Goal: Task Accomplishment & Management: Complete application form

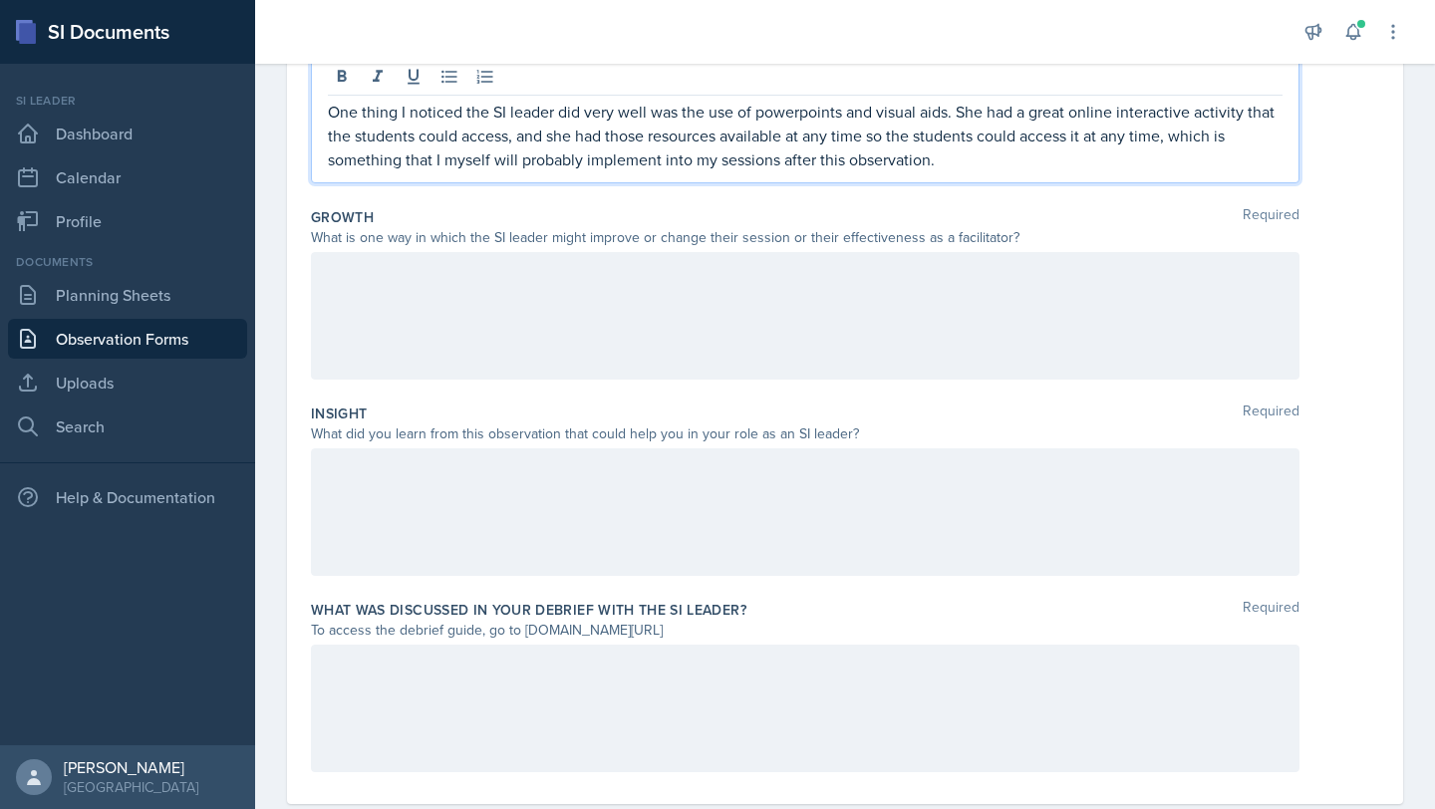
scroll to position [419, 0]
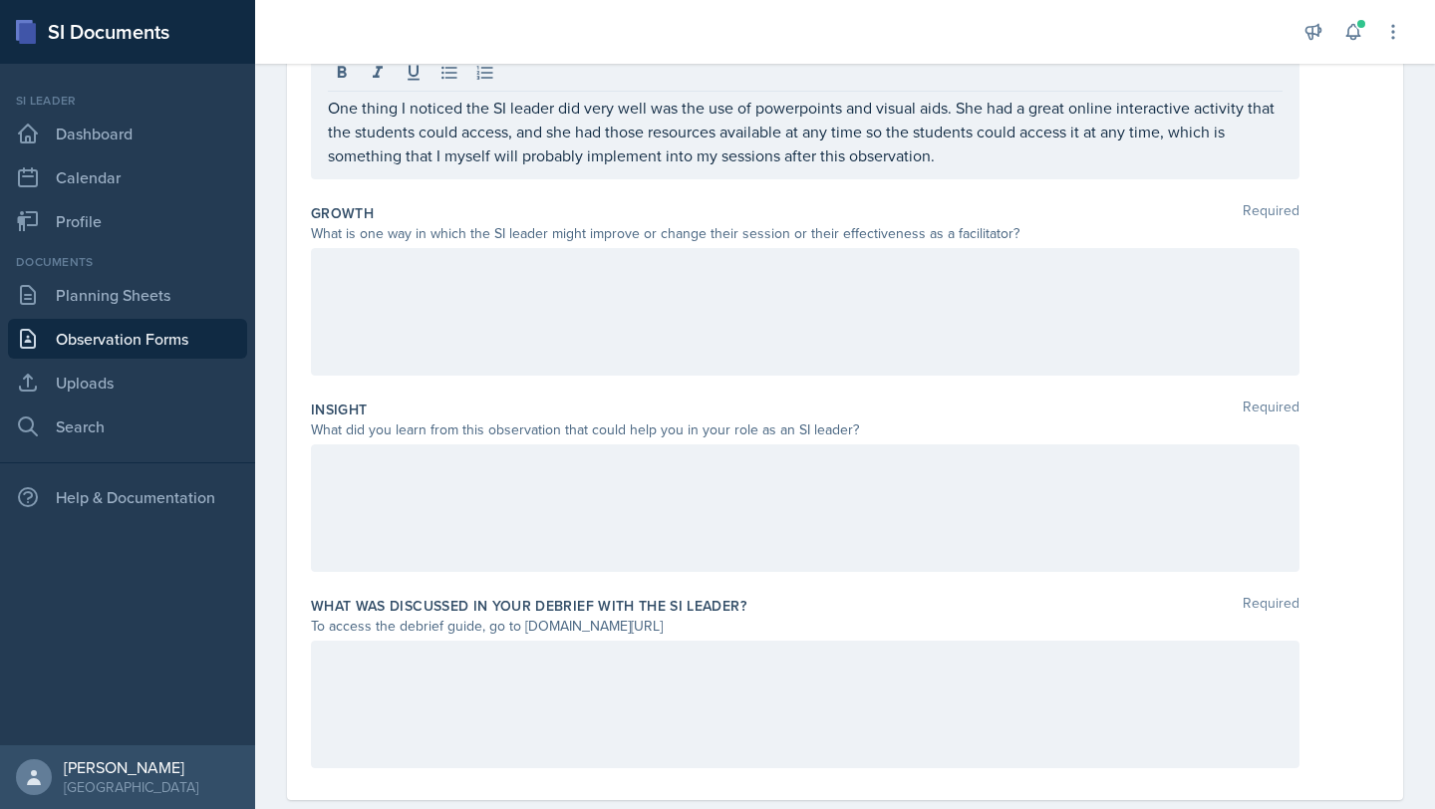
click at [716, 285] on div at bounding box center [805, 312] width 988 height 128
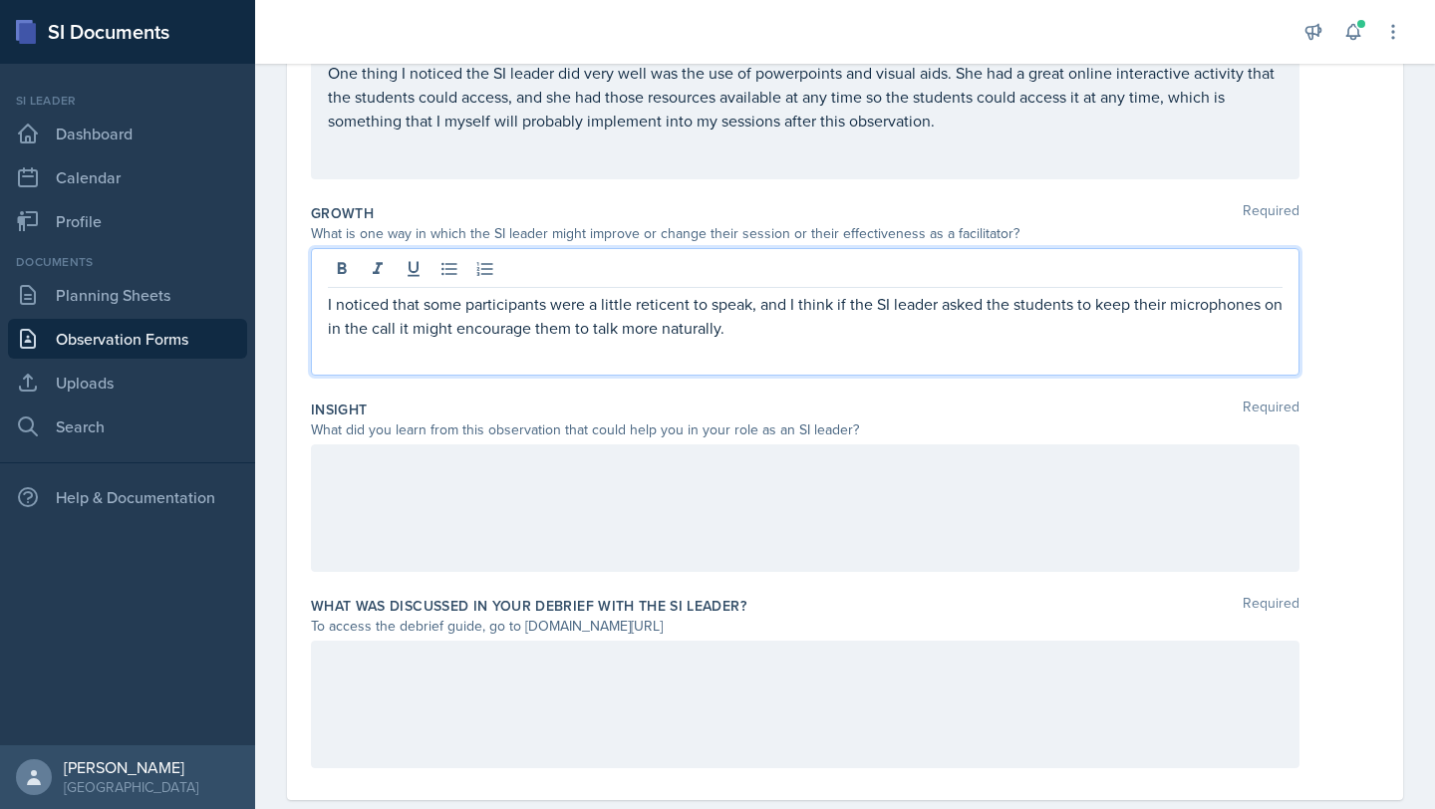
scroll to position [458, 0]
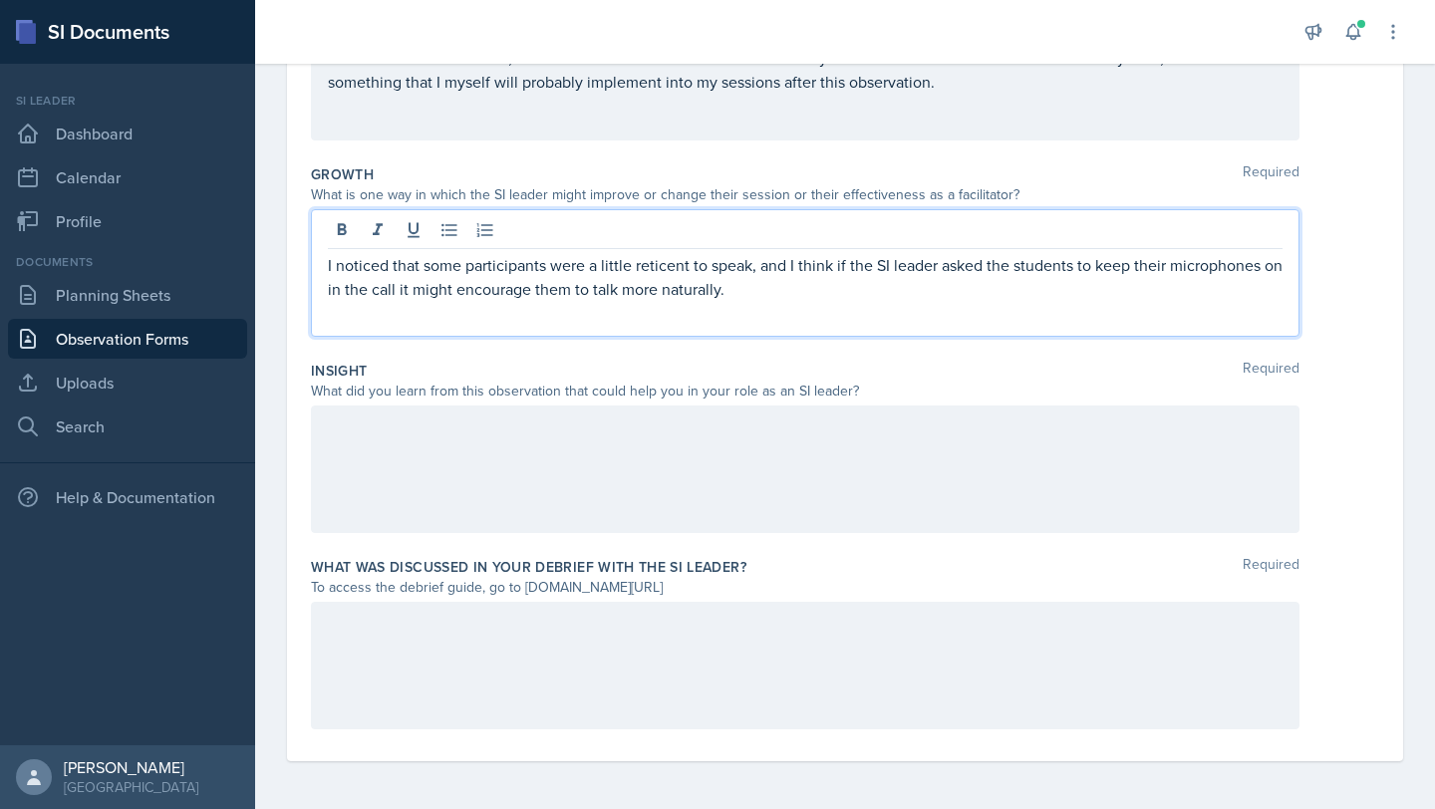
click at [528, 443] on div at bounding box center [805, 470] width 988 height 128
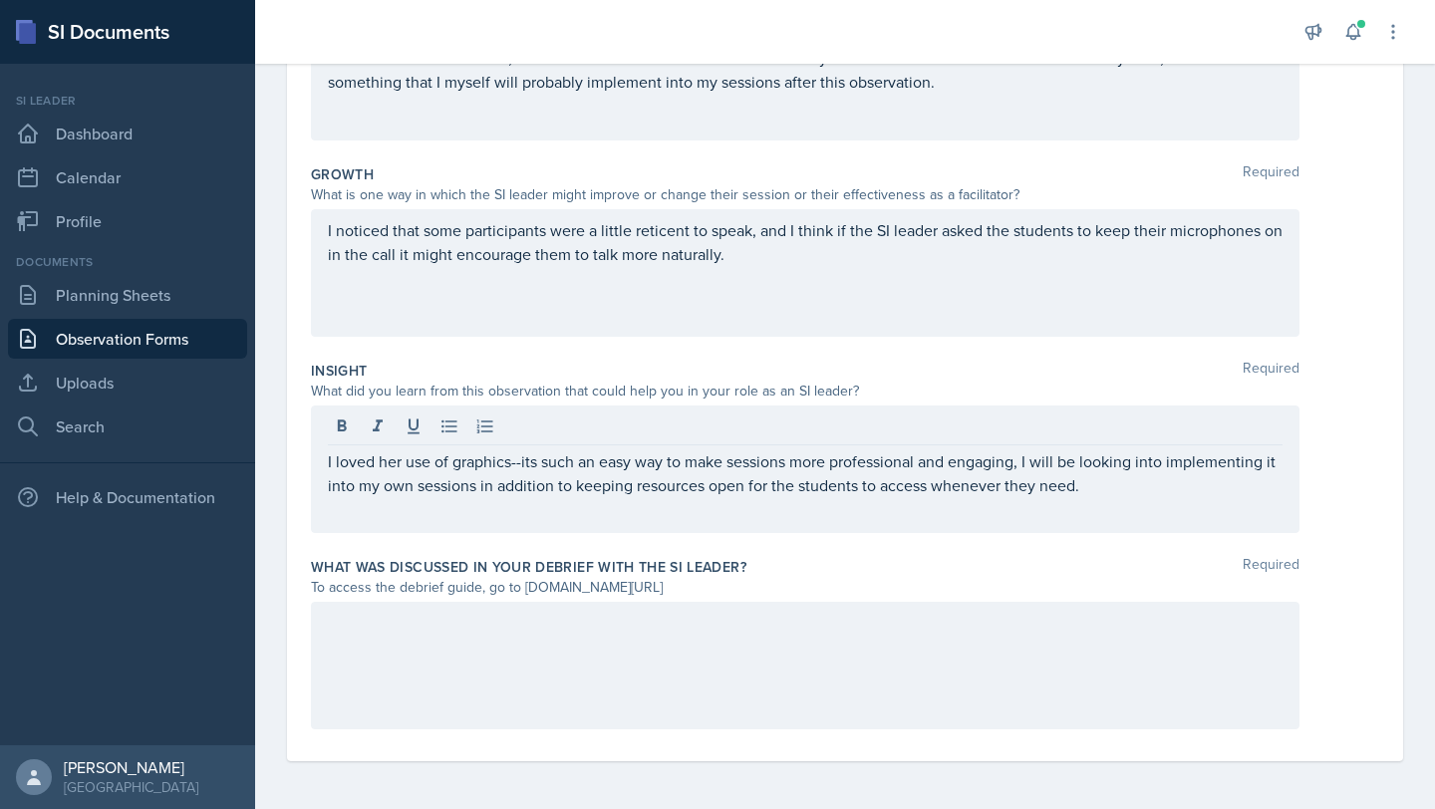
click at [360, 657] on div at bounding box center [805, 666] width 988 height 128
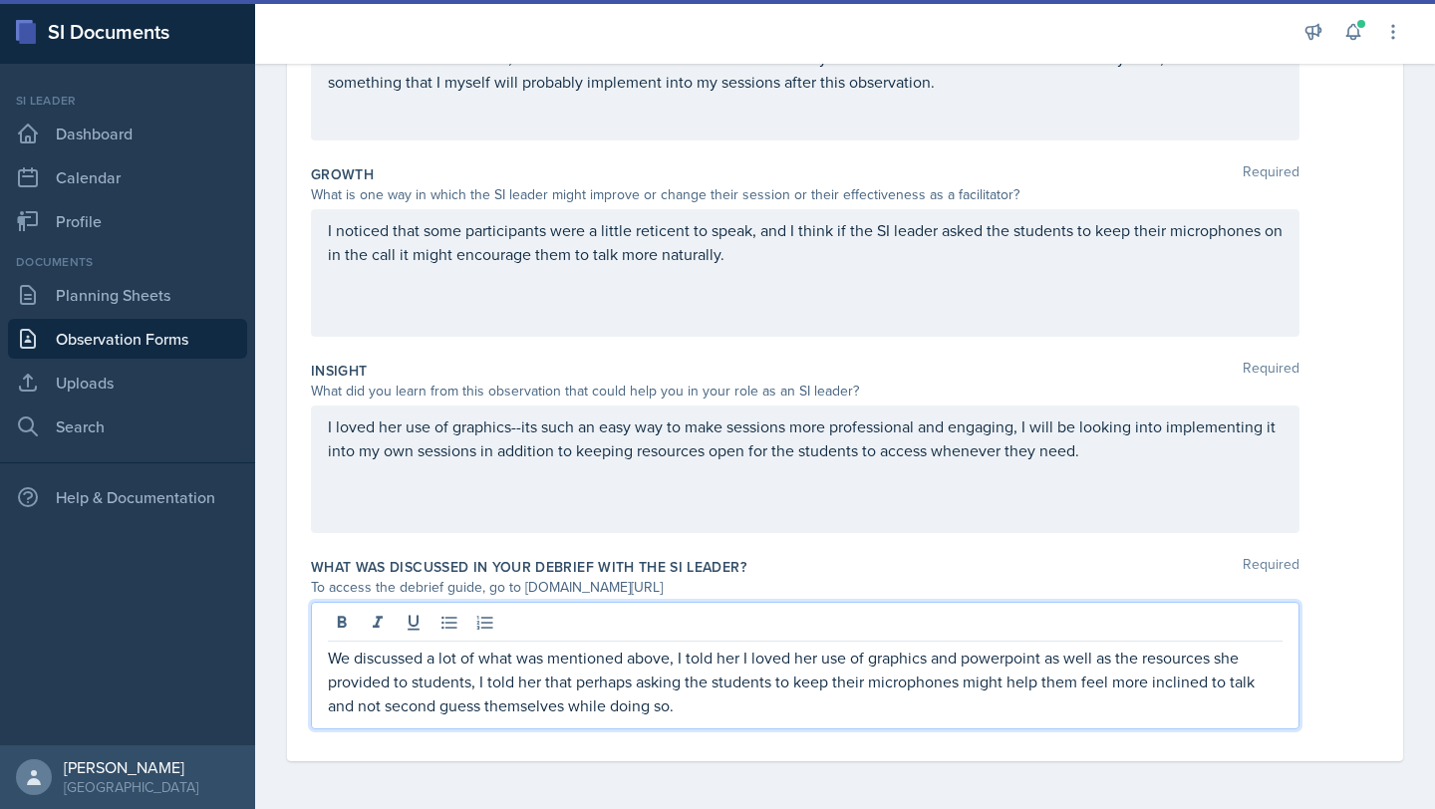
click at [678, 659] on p "We discussed a lot of what was mentioned above, I told her I loved her use of g…" at bounding box center [805, 682] width 955 height 72
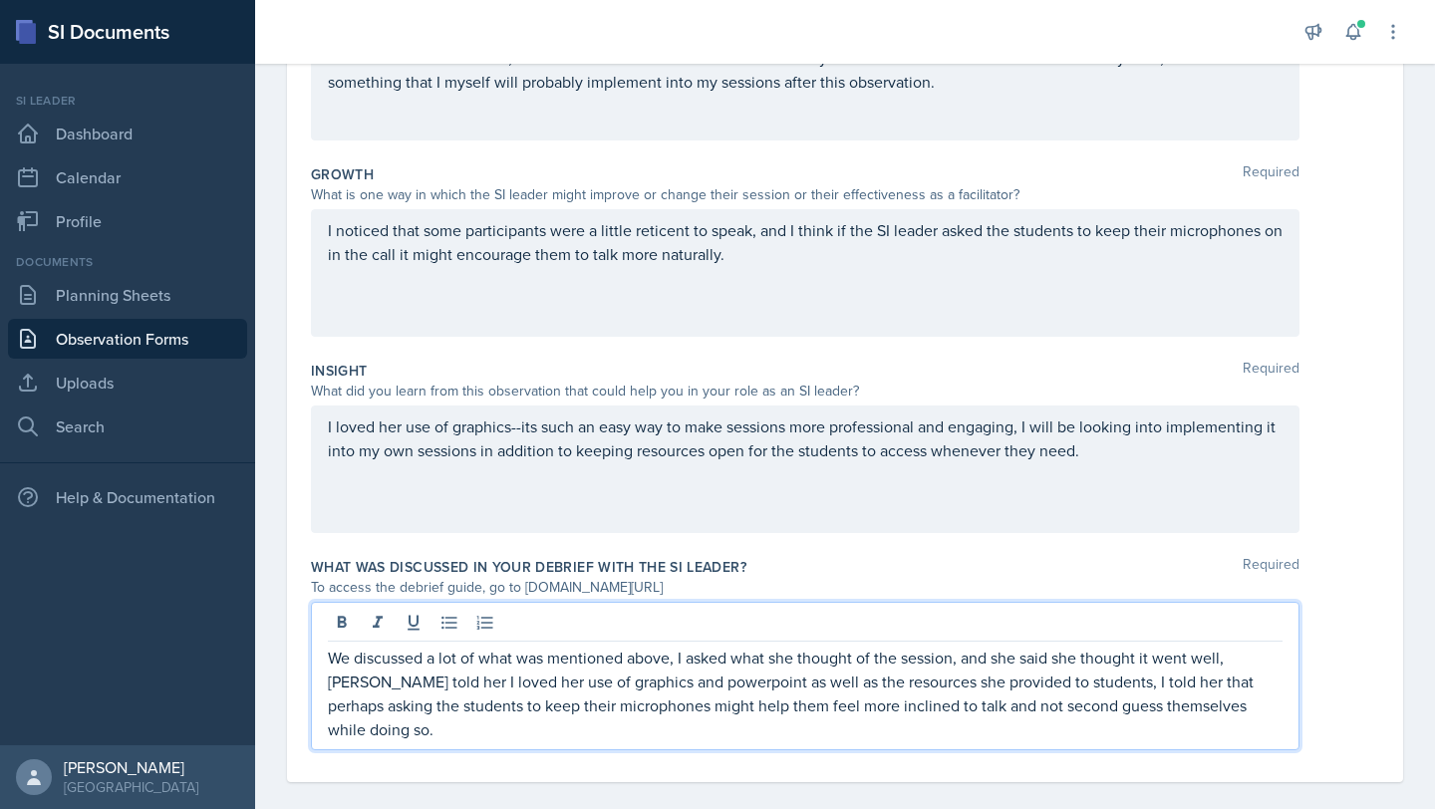
scroll to position [479, 0]
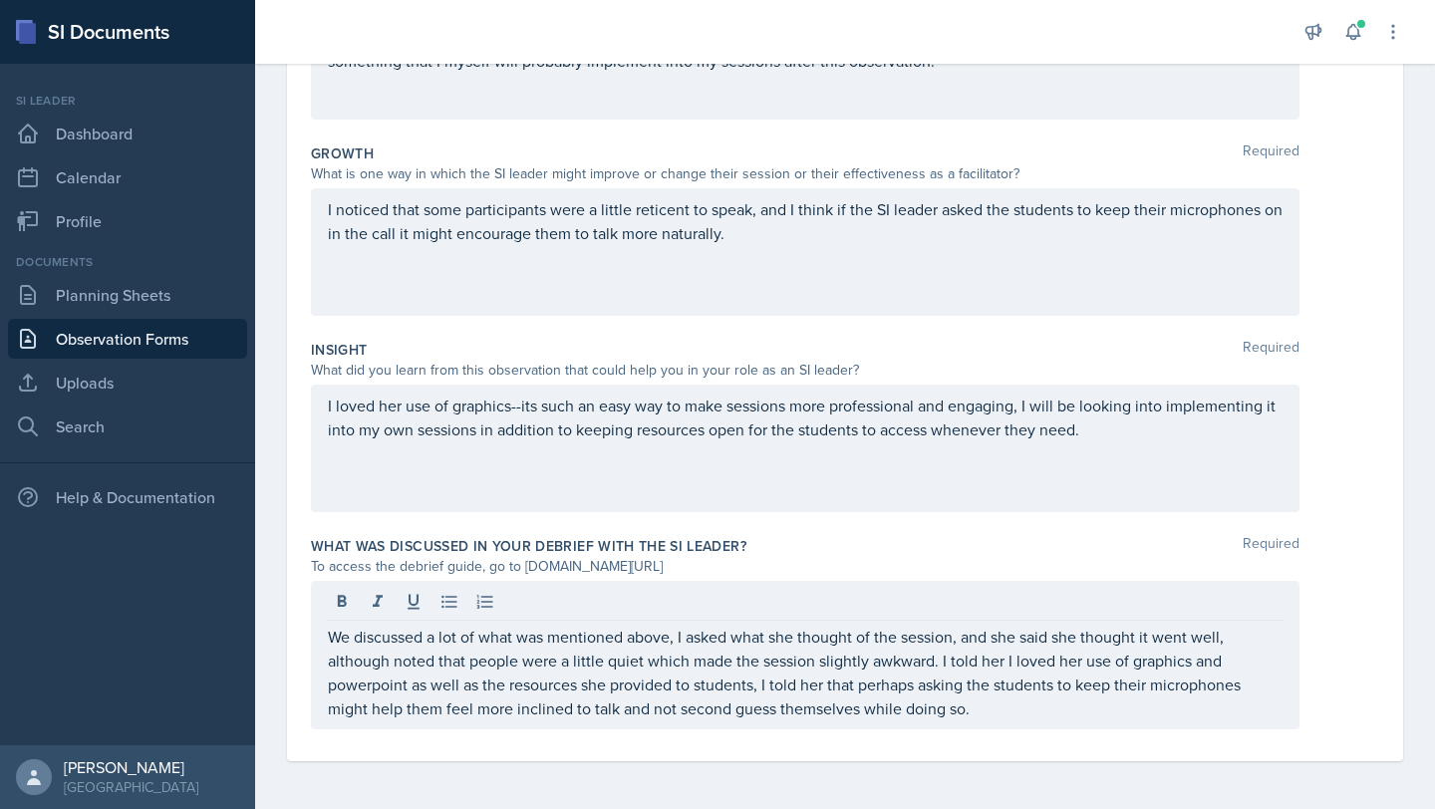
click at [997, 724] on div "We discussed a lot of what was mentioned above, I asked what she thought of the…" at bounding box center [805, 655] width 988 height 148
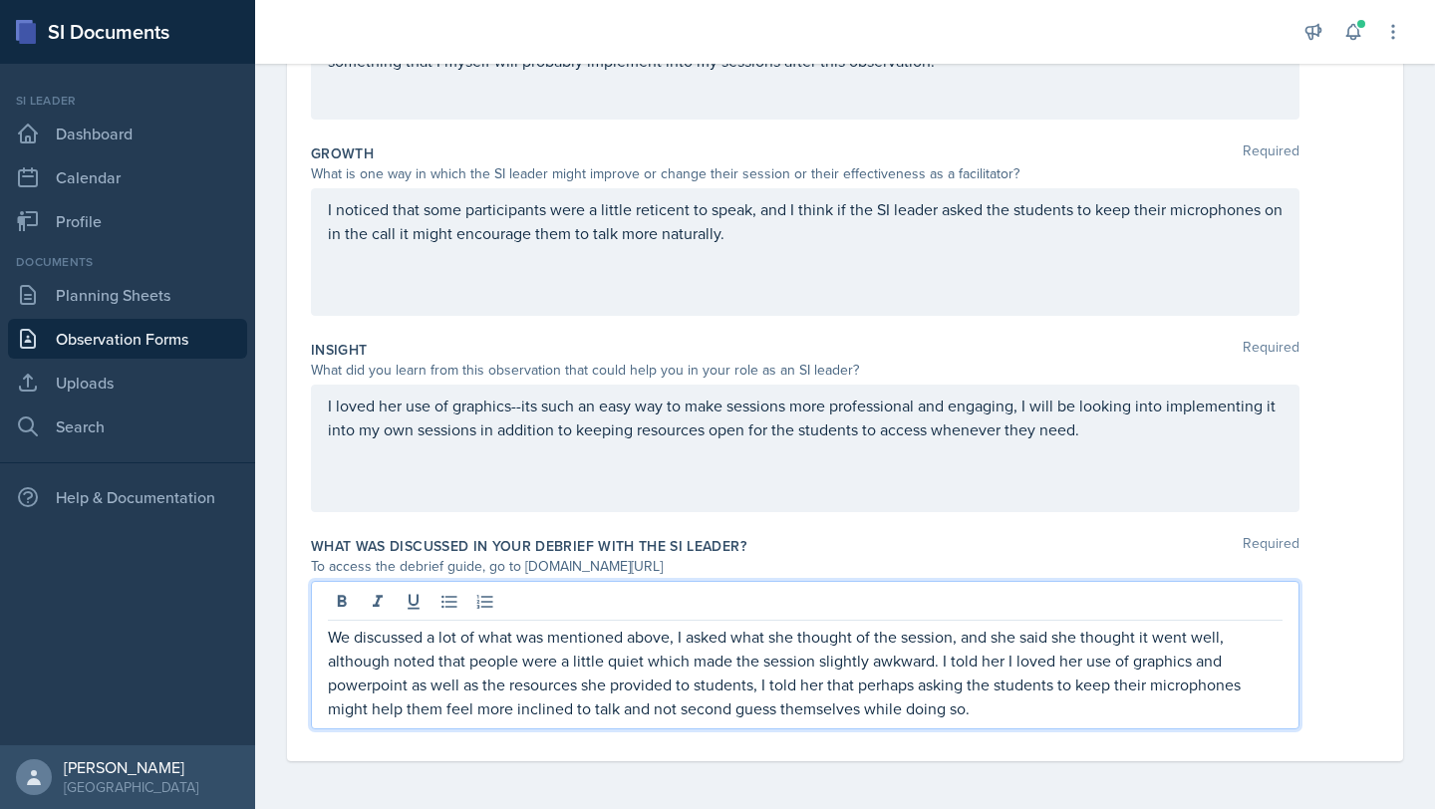
click at [997, 713] on p "We discussed a lot of what was mentioned above, I asked what she thought of the…" at bounding box center [805, 673] width 955 height 96
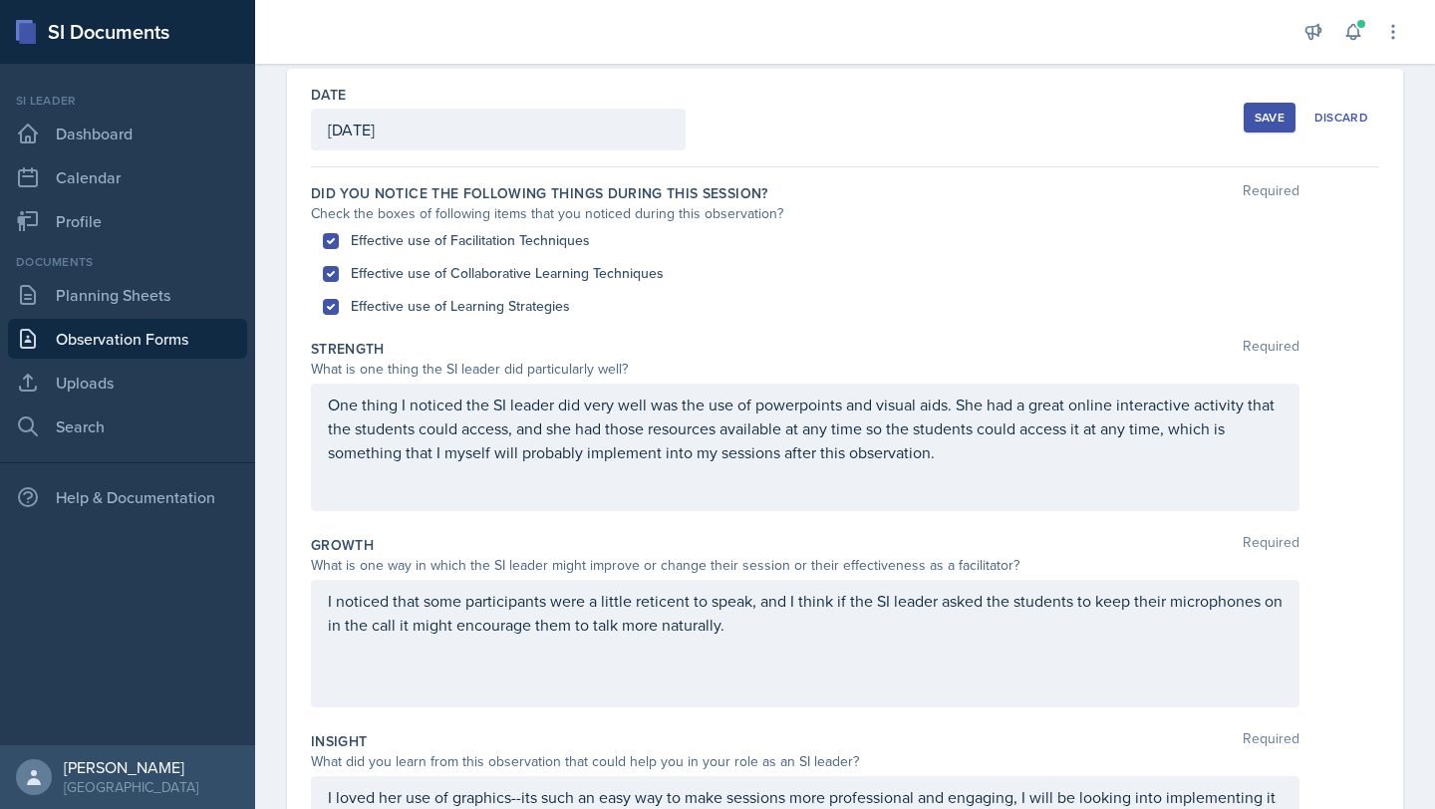
scroll to position [0, 0]
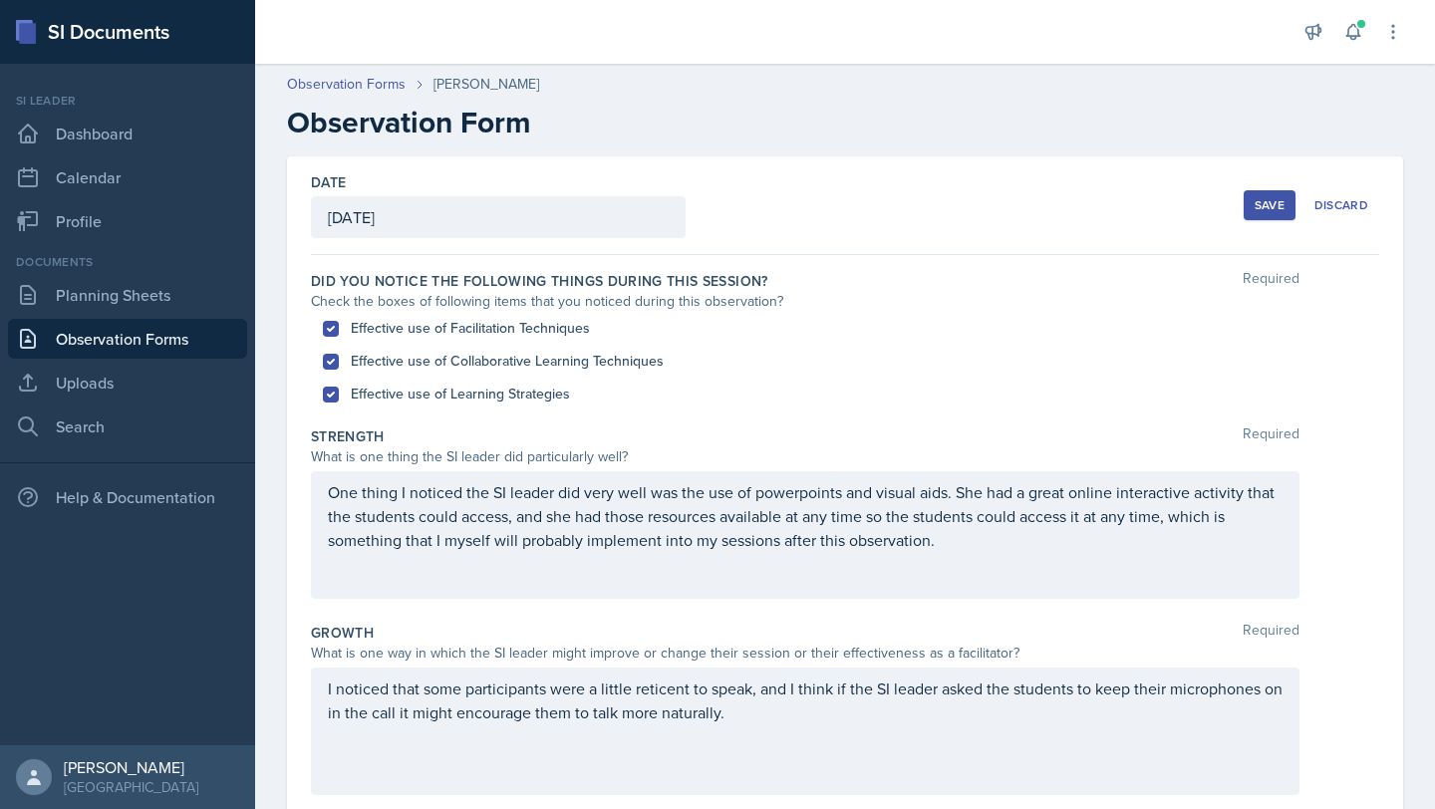
click at [1245, 209] on button "Save" at bounding box center [1269, 205] width 52 height 30
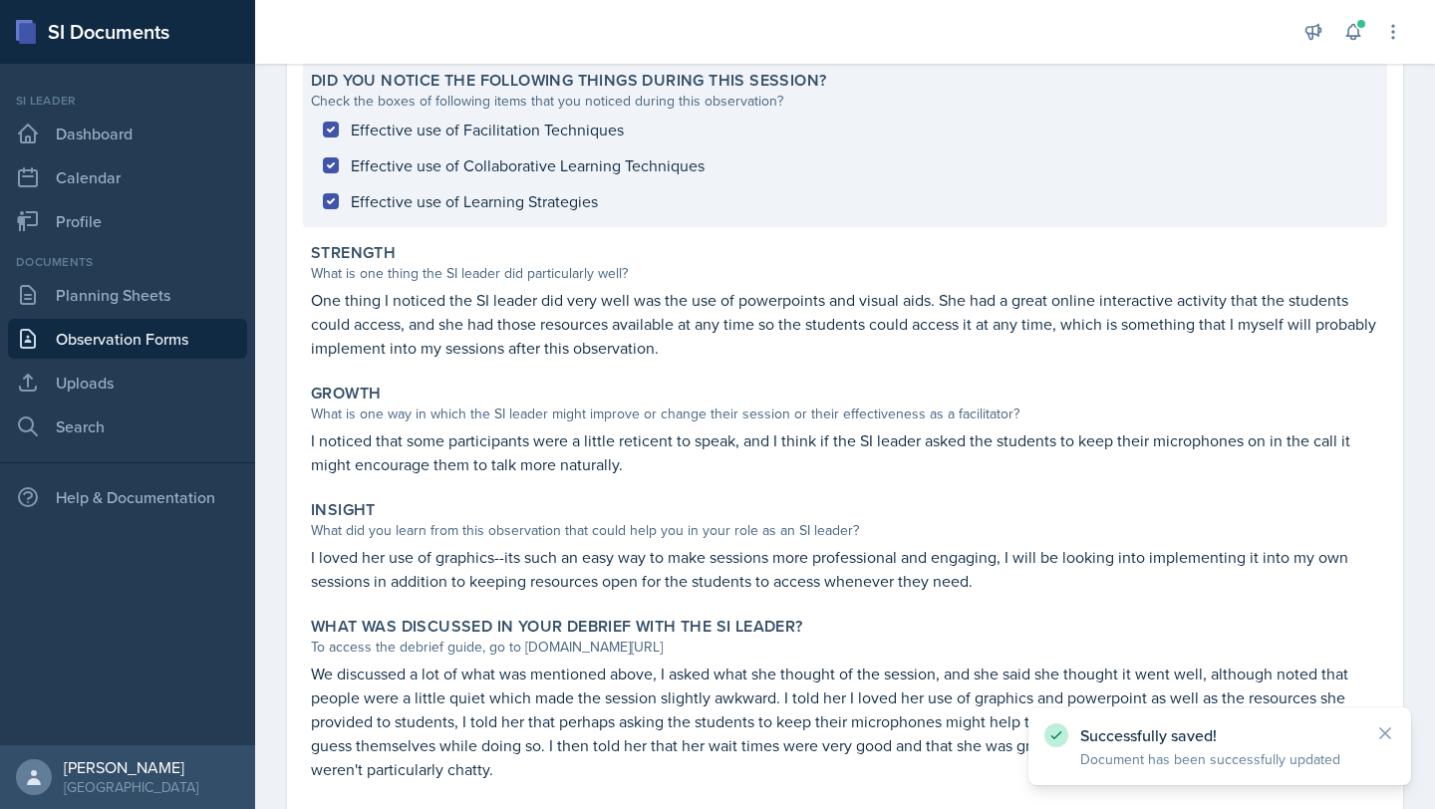
scroll to position [299, 0]
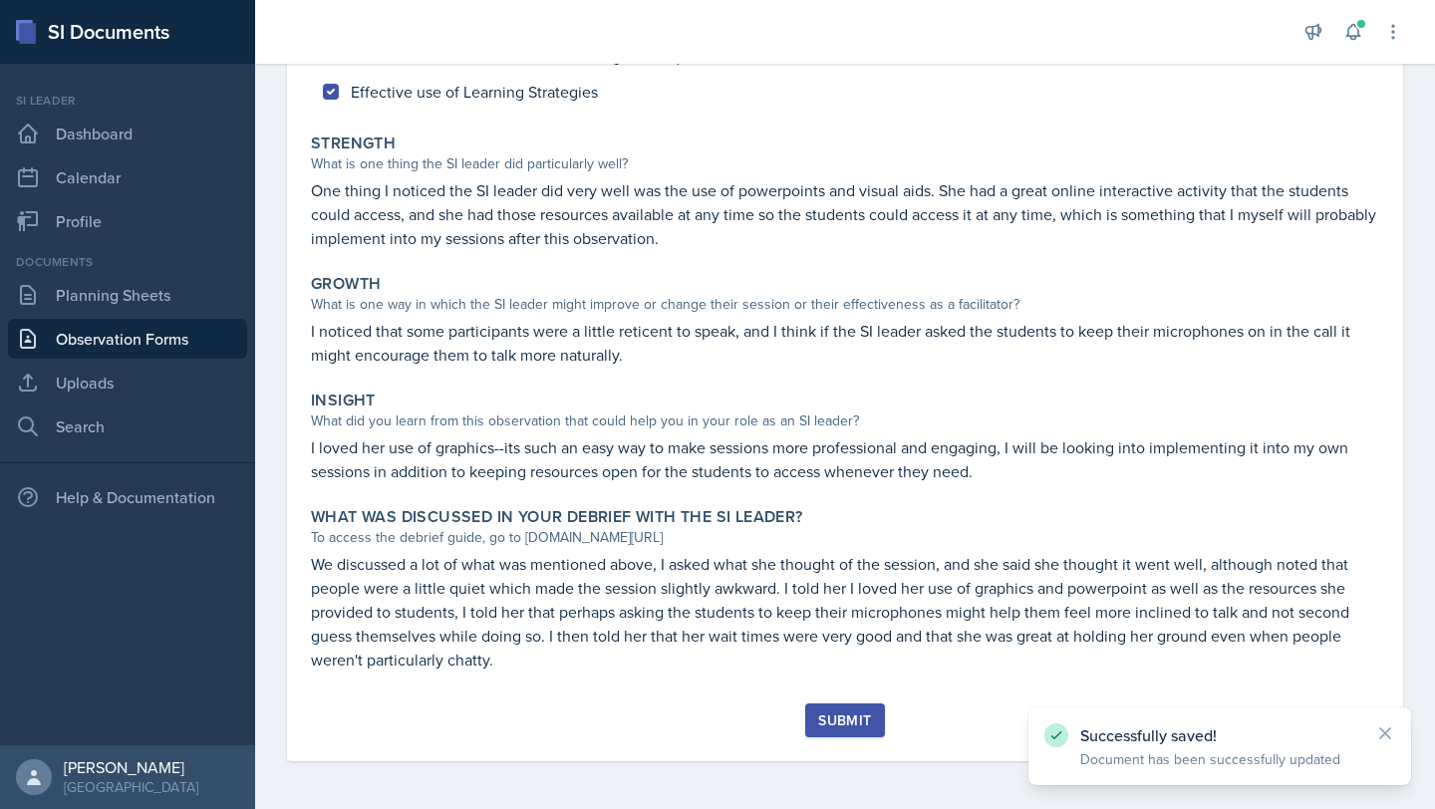
click at [831, 724] on div "Submit" at bounding box center [844, 720] width 53 height 16
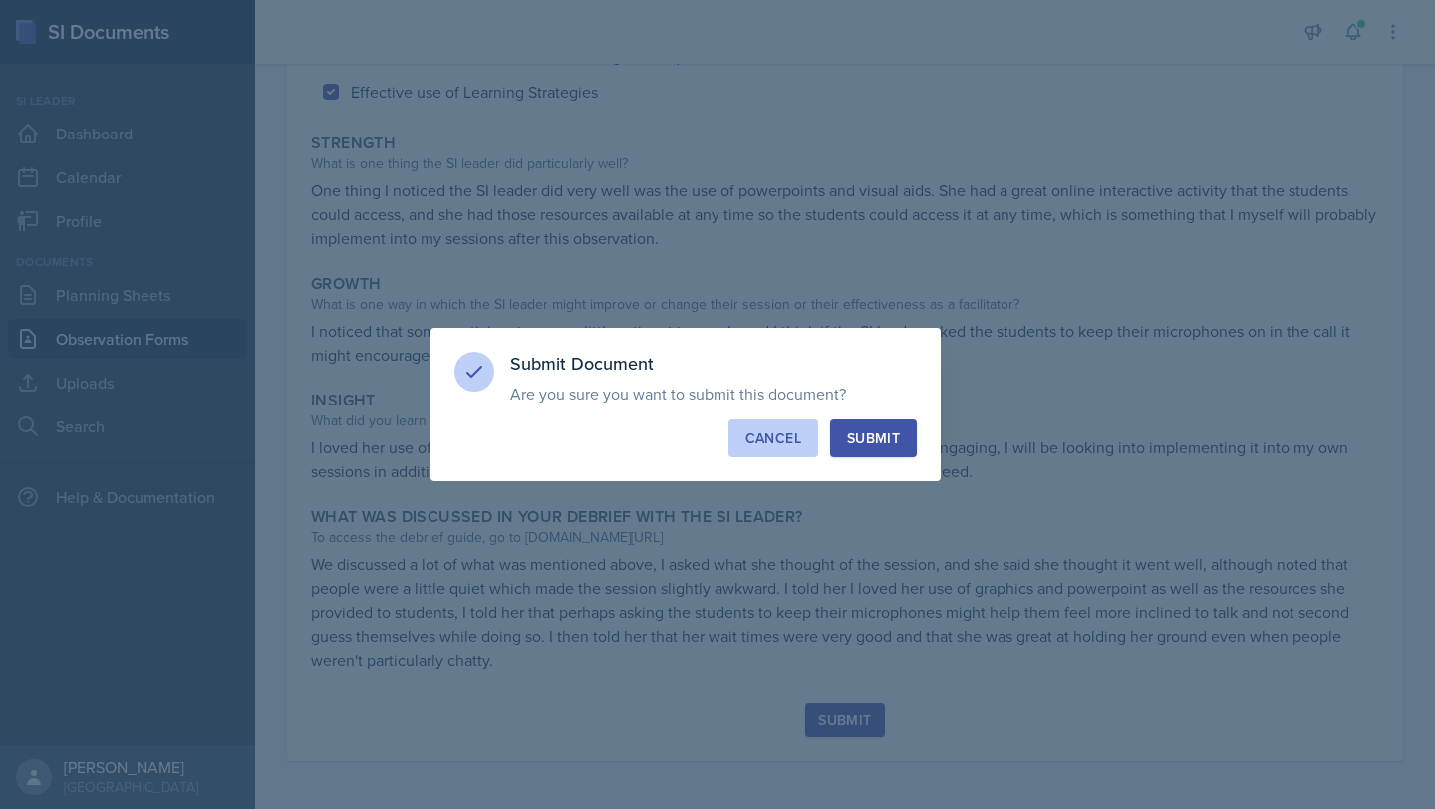
click at [792, 426] on button "Cancel" at bounding box center [773, 438] width 90 height 38
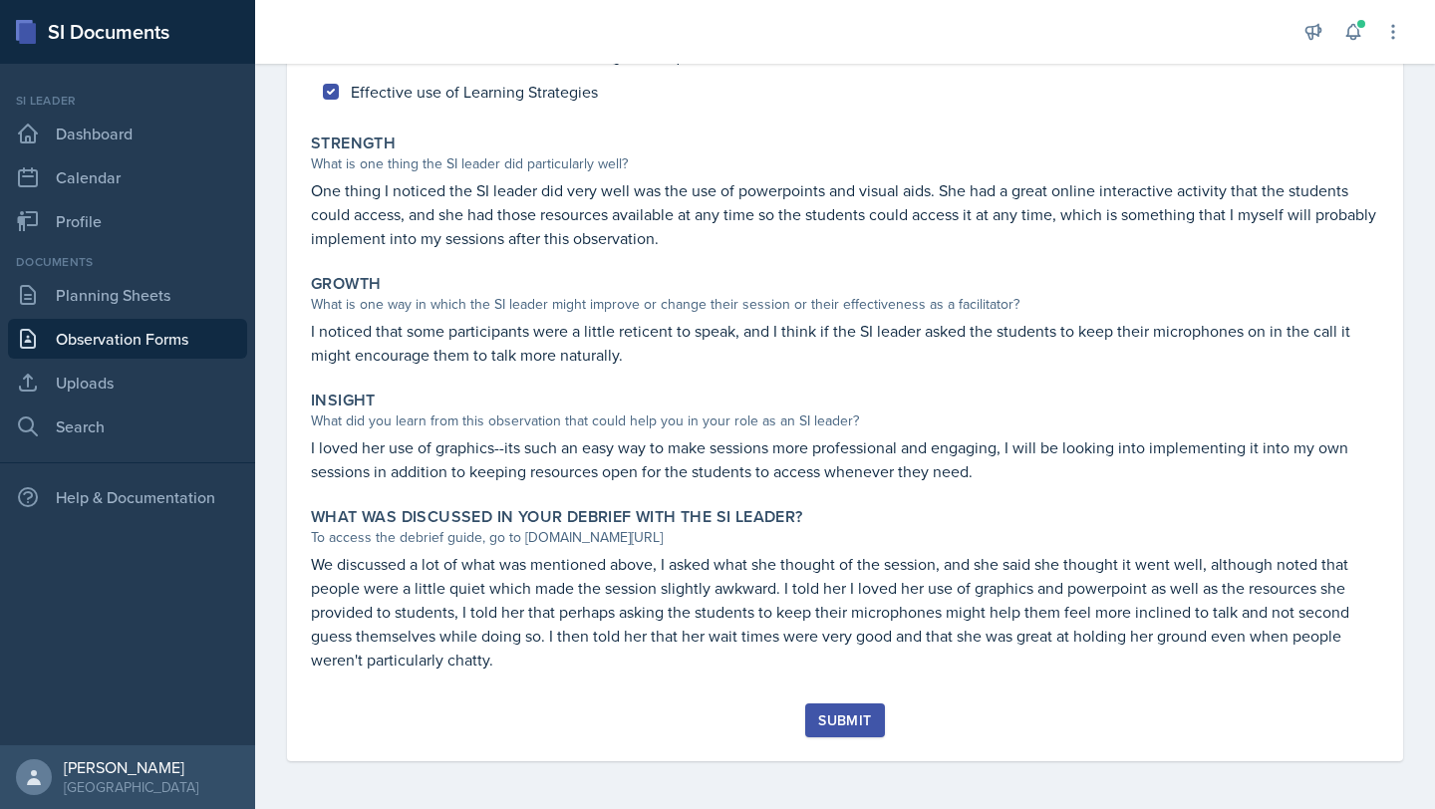
click at [816, 734] on button "Submit" at bounding box center [844, 720] width 79 height 34
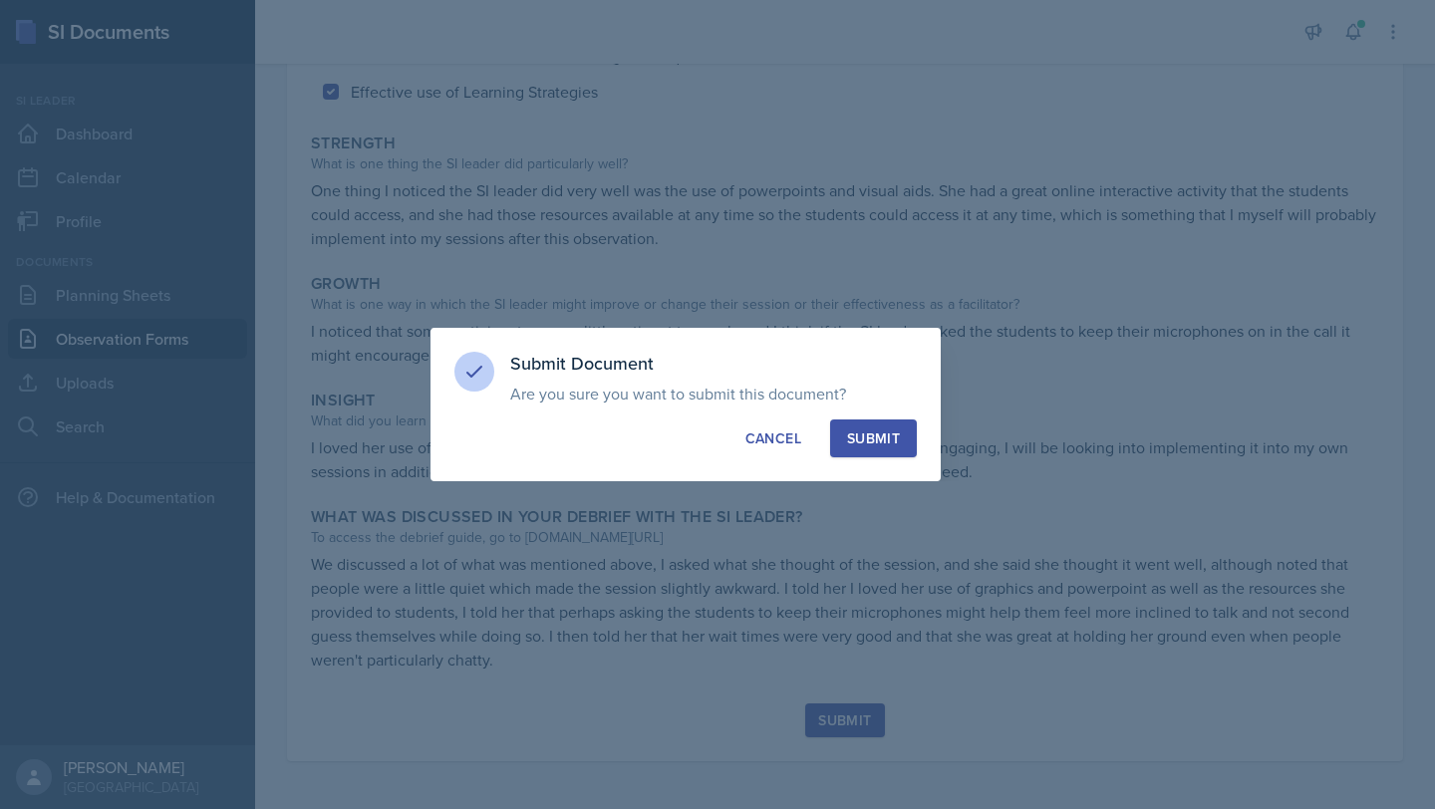
click at [905, 440] on button "Submit" at bounding box center [873, 438] width 87 height 38
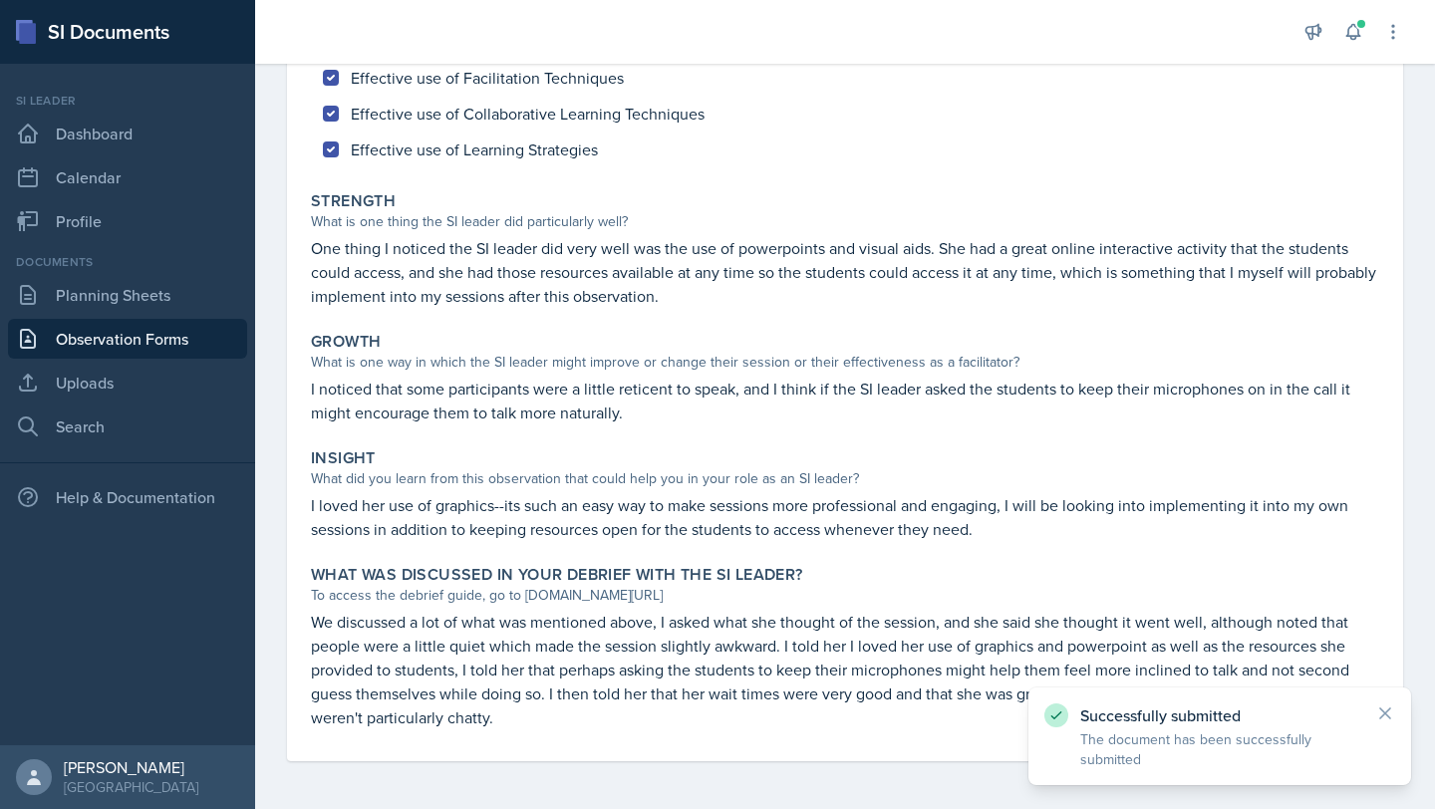
scroll to position [241, 0]
click at [1379, 715] on icon at bounding box center [1385, 713] width 20 height 20
